Goal: Information Seeking & Learning: Learn about a topic

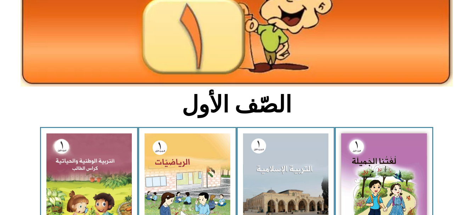
scroll to position [115, 0]
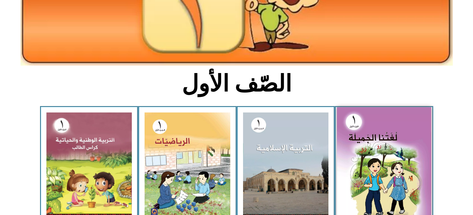
click at [383, 128] on img at bounding box center [384, 165] width 94 height 116
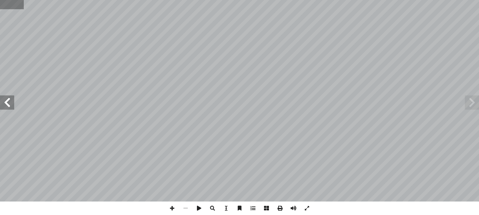
click at [7, 7] on input "text" at bounding box center [12, 4] width 24 height 9
type input "**"
click at [468, 106] on span at bounding box center [472, 102] width 14 height 14
click at [171, 209] on span at bounding box center [171, 207] width 13 height 13
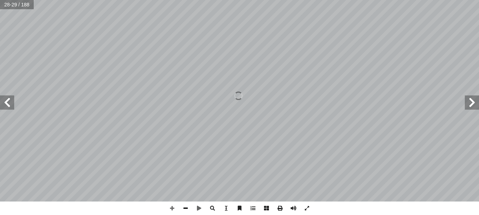
click at [185, 208] on span at bounding box center [185, 207] width 13 height 13
